Goal: Find specific page/section: Find specific page/section

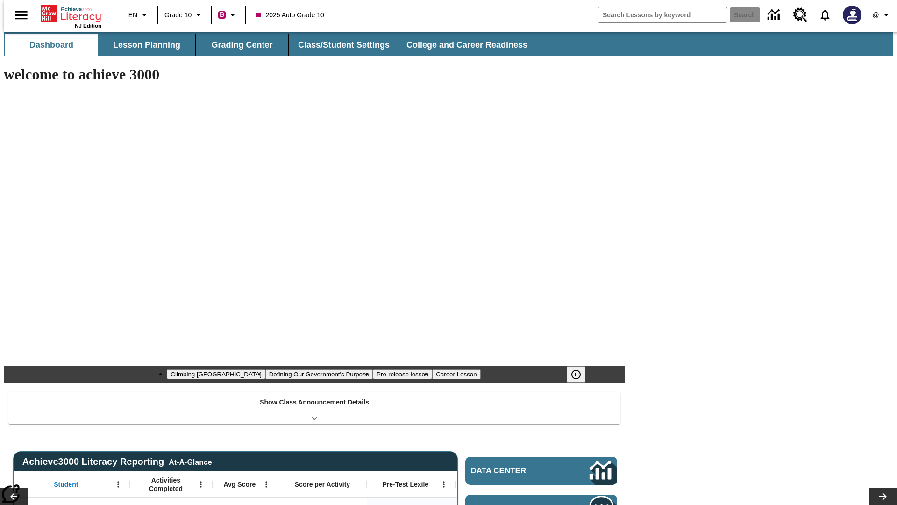
click at [238, 45] on button "Grading Center" at bounding box center [241, 45] width 93 height 22
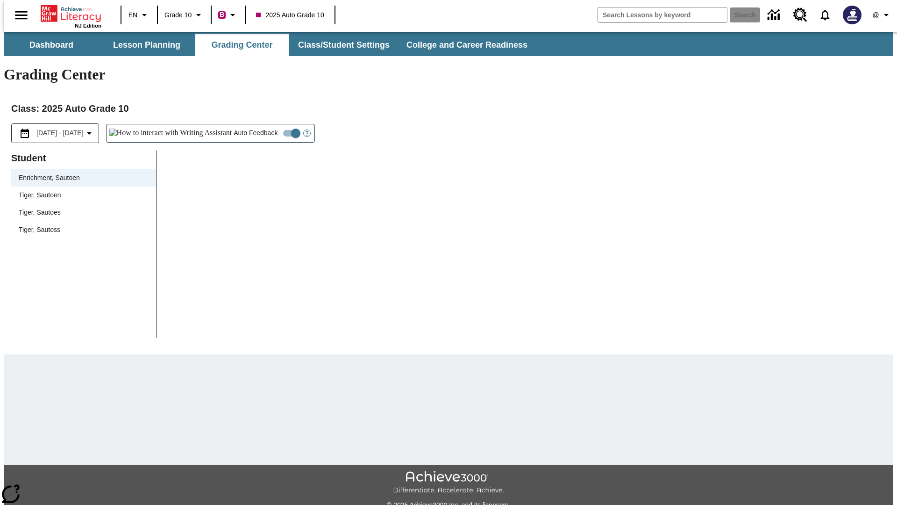
click at [80, 190] on span "Tiger, Sautoen" at bounding box center [84, 195] width 130 height 10
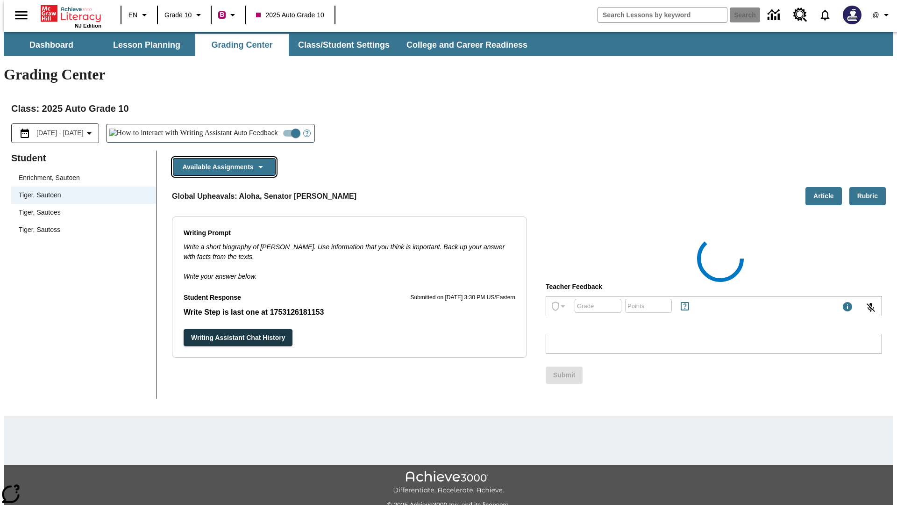
click at [221, 158] on button "Available Assignments" at bounding box center [224, 167] width 103 height 18
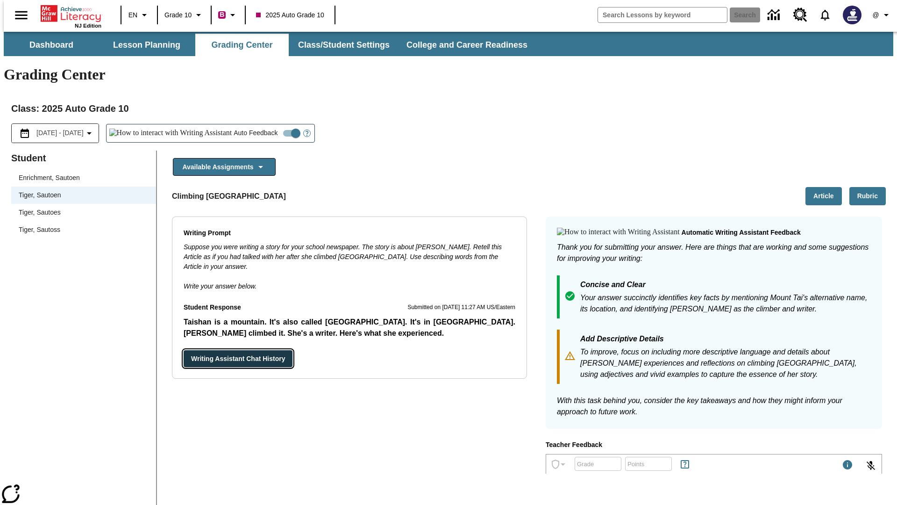
click at [184, 350] on button "Writing Assistant Chat History" at bounding box center [238, 358] width 109 height 17
